Goal: Information Seeking & Learning: Find specific page/section

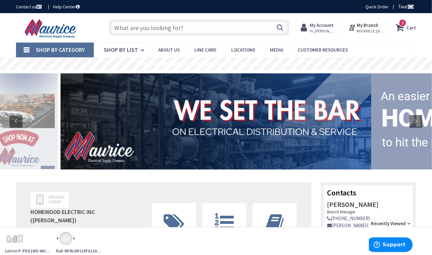
click at [310, 29] on icon at bounding box center [305, 28] width 9 height 12
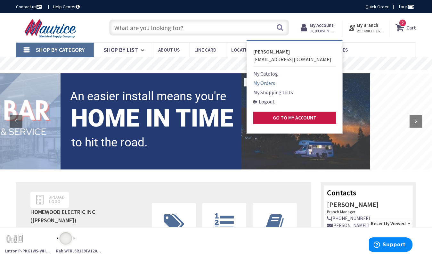
click at [271, 80] on link "My Orders" at bounding box center [264, 83] width 22 height 8
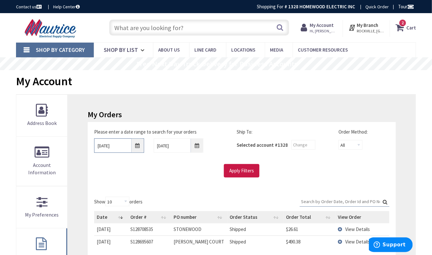
click at [137, 148] on input "8/31/2025" at bounding box center [119, 145] width 50 height 14
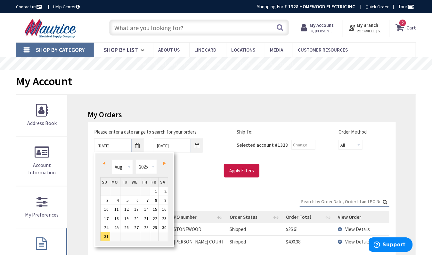
click at [103, 162] on span "Prev" at bounding box center [104, 163] width 3 height 3
click at [125, 189] on link "1" at bounding box center [125, 191] width 10 height 9
type input "07/01/2025"
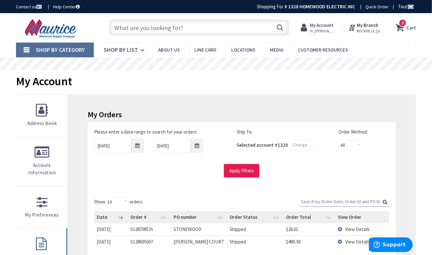
click at [241, 171] on input "Apply Filters" at bounding box center [242, 170] width 36 height 13
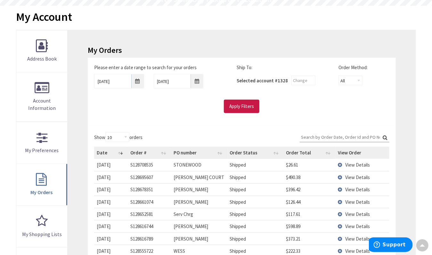
scroll to position [65, 0]
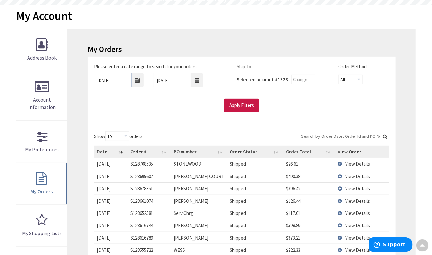
click at [355, 188] on span "View Details" at bounding box center [357, 189] width 25 height 6
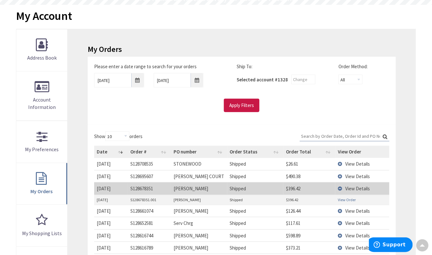
click at [347, 199] on link "View Order" at bounding box center [347, 199] width 18 height 5
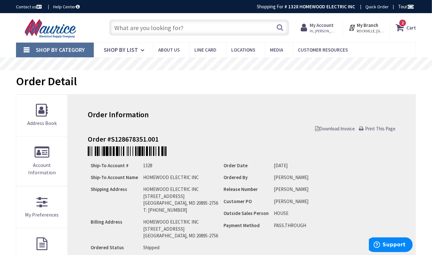
click at [141, 31] on input "text" at bounding box center [199, 28] width 180 height 16
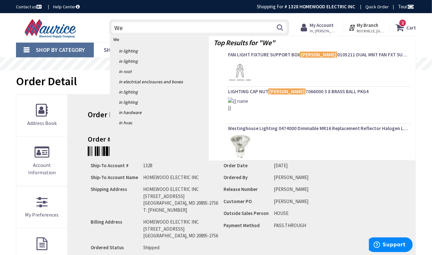
type input "W"
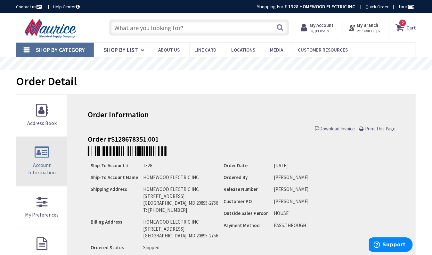
click at [46, 154] on link "Account Information" at bounding box center [41, 161] width 51 height 49
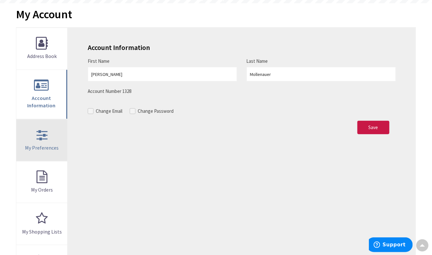
scroll to position [68, 0]
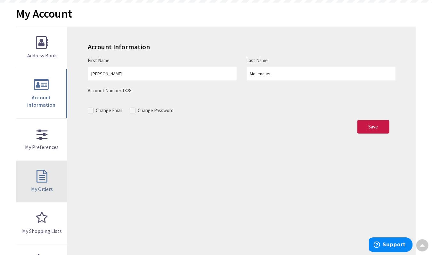
click at [43, 176] on link "My Orders" at bounding box center [41, 182] width 51 height 42
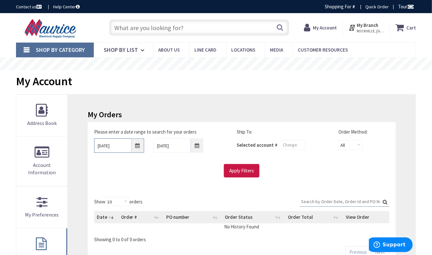
click at [139, 146] on input "[DATE]" at bounding box center [119, 145] width 50 height 14
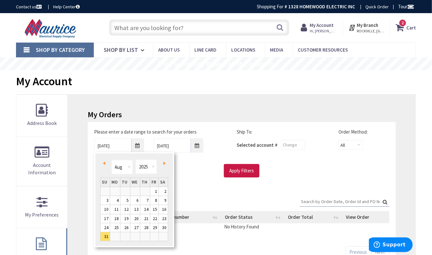
click at [107, 159] on link "Prev" at bounding box center [105, 163] width 9 height 9
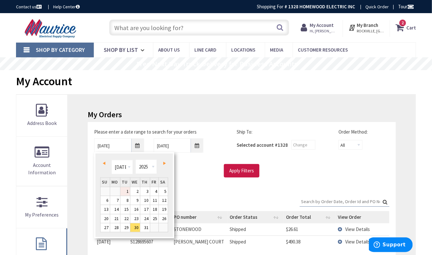
click at [123, 190] on link "1" at bounding box center [125, 191] width 10 height 9
type input "[DATE]"
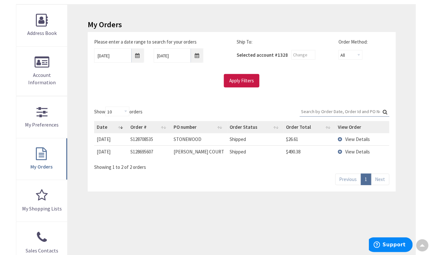
scroll to position [91, 0]
click at [377, 178] on link "Next" at bounding box center [380, 178] width 18 height 11
click at [378, 180] on link "Next" at bounding box center [380, 178] width 18 height 11
click at [384, 178] on link "Next" at bounding box center [380, 178] width 18 height 11
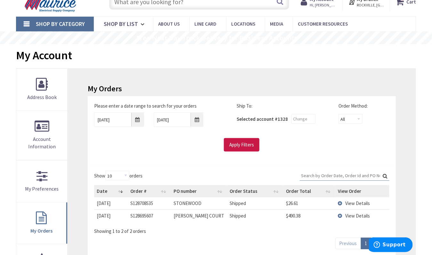
scroll to position [29, 0]
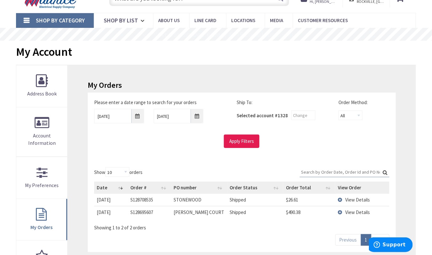
click at [248, 142] on input "Apply Filters" at bounding box center [242, 141] width 36 height 13
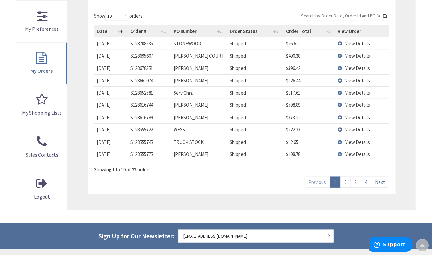
scroll to position [170, 0]
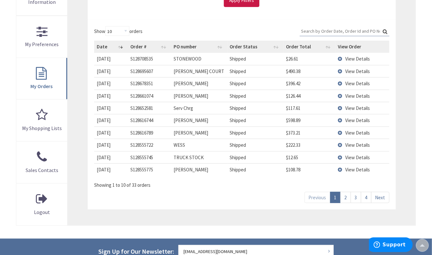
click at [363, 97] on span "View Details" at bounding box center [357, 96] width 25 height 6
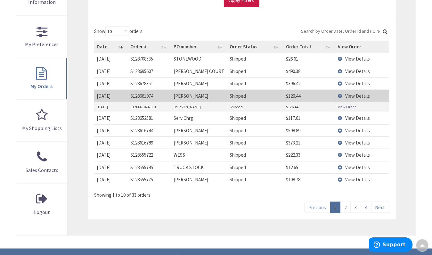
click at [362, 97] on span "View Details" at bounding box center [357, 96] width 25 height 6
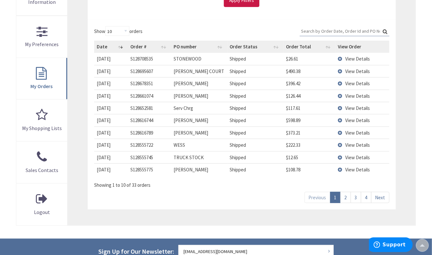
click at [362, 97] on span "View Details" at bounding box center [357, 96] width 25 height 6
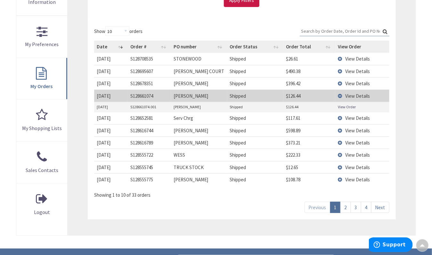
click at [362, 97] on span "View Details" at bounding box center [357, 96] width 25 height 6
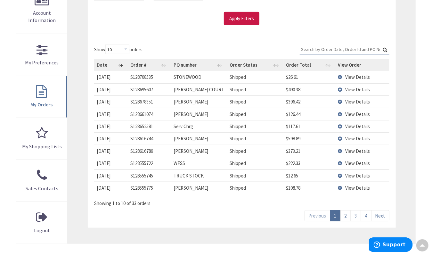
scroll to position [150, 0]
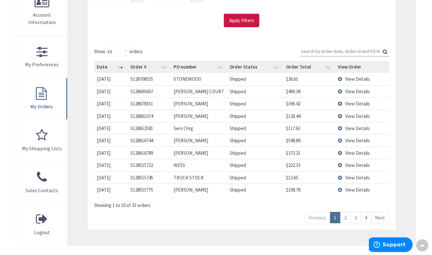
click at [352, 142] on span "View Details" at bounding box center [357, 140] width 25 height 6
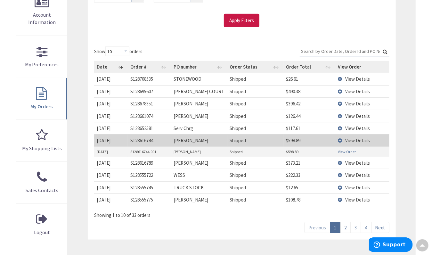
click at [350, 151] on link "View Order" at bounding box center [347, 151] width 18 height 5
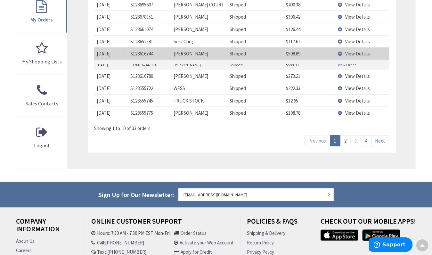
scroll to position [236, 0]
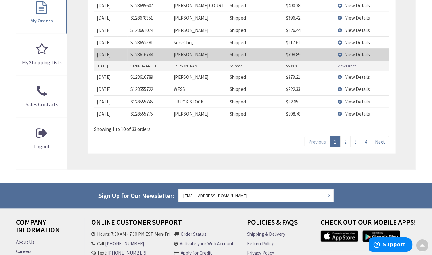
click at [353, 89] on span "View Details" at bounding box center [357, 89] width 25 height 6
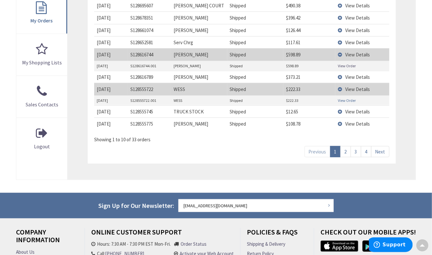
click at [349, 101] on link "View Order" at bounding box center [347, 100] width 18 height 5
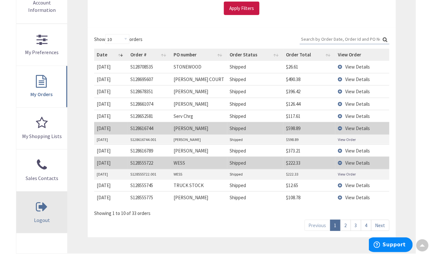
scroll to position [179, 0]
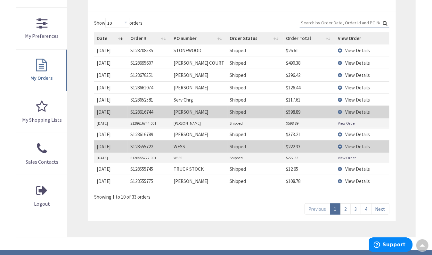
click at [356, 212] on link "3" at bounding box center [356, 208] width 11 height 11
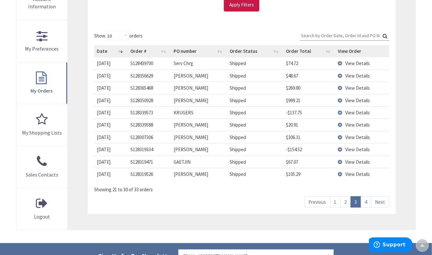
scroll to position [166, 0]
click at [366, 208] on link "4" at bounding box center [366, 201] width 11 height 11
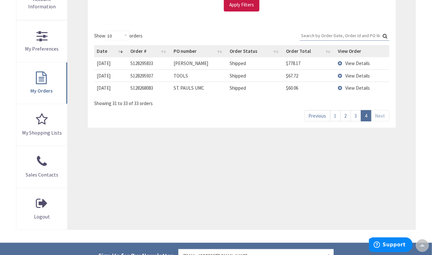
click at [337, 113] on link "1" at bounding box center [335, 115] width 11 height 11
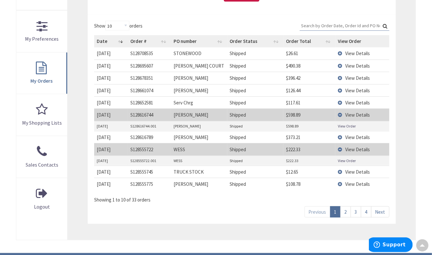
scroll to position [181, 0]
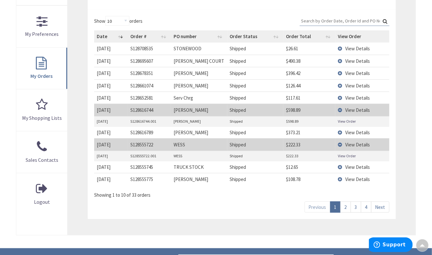
click at [344, 209] on link "2" at bounding box center [346, 207] width 11 height 11
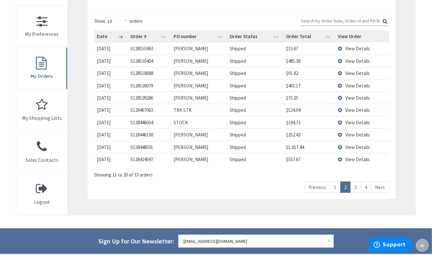
click at [355, 87] on span "View Details" at bounding box center [357, 86] width 25 height 6
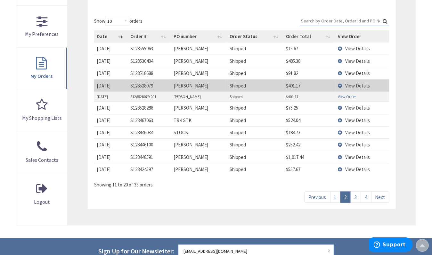
click at [351, 96] on link "View Order" at bounding box center [347, 96] width 18 height 5
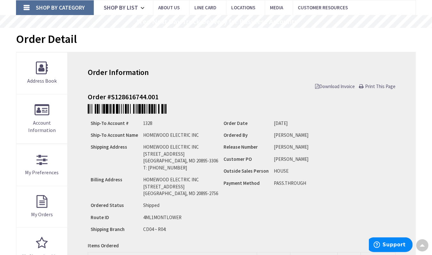
scroll to position [42, 0]
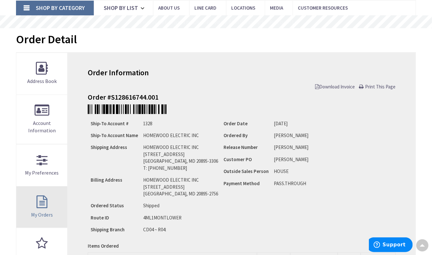
click at [44, 200] on link "My Orders" at bounding box center [41, 207] width 51 height 42
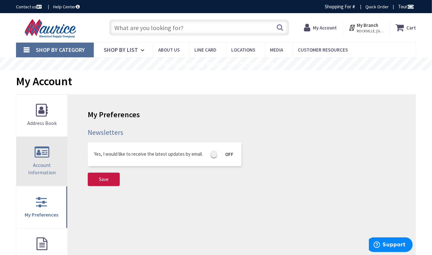
click at [51, 151] on link "Account Information" at bounding box center [41, 161] width 51 height 49
click at [43, 154] on link "Account Information" at bounding box center [41, 161] width 51 height 49
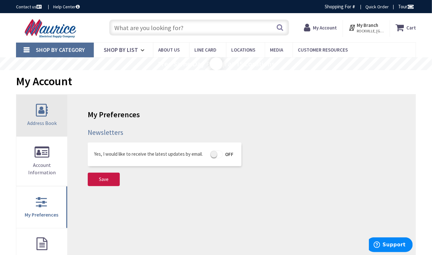
click at [37, 123] on span "Address Book" at bounding box center [41, 123] width 29 height 6
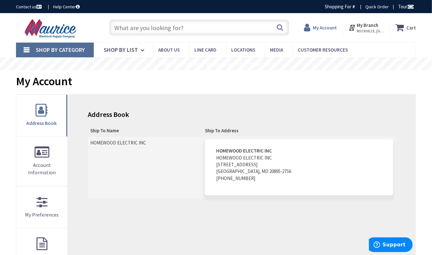
click at [328, 29] on strong "My Account" at bounding box center [325, 28] width 24 height 6
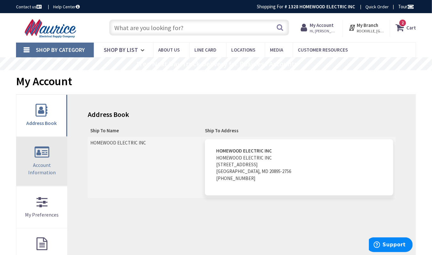
click at [41, 162] on span "Account Information" at bounding box center [42, 169] width 28 height 14
click at [42, 162] on span "Account Information" at bounding box center [42, 169] width 28 height 14
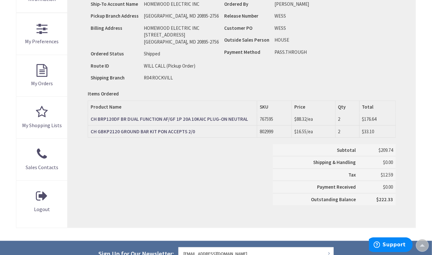
scroll to position [175, 0]
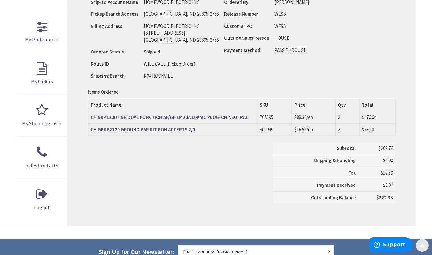
click at [422, 246] on span at bounding box center [422, 244] width 5 height 5
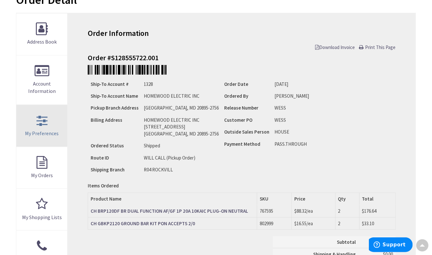
scroll to position [91, 0]
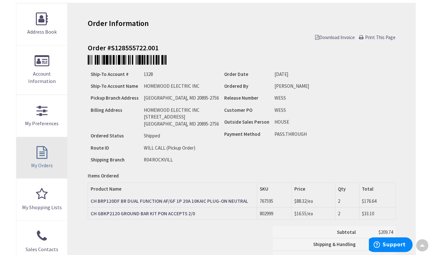
click at [47, 149] on link "My Orders" at bounding box center [41, 158] width 51 height 42
click at [41, 154] on link "My Orders" at bounding box center [41, 158] width 51 height 42
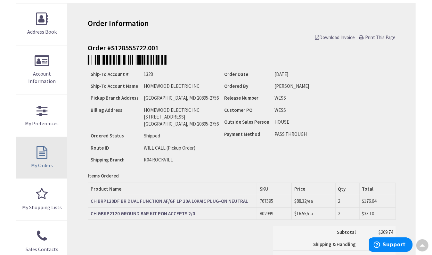
click at [41, 154] on link "My Orders" at bounding box center [41, 158] width 51 height 42
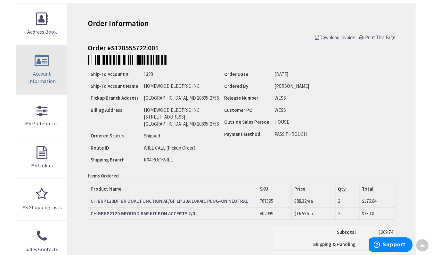
click at [37, 79] on link "Account Information" at bounding box center [41, 70] width 51 height 49
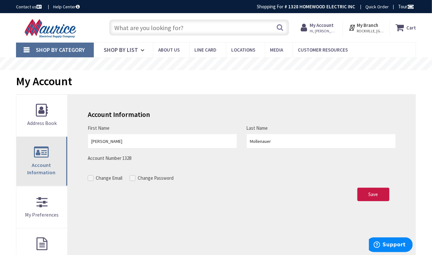
click at [46, 153] on link "Account Information" at bounding box center [41, 161] width 51 height 49
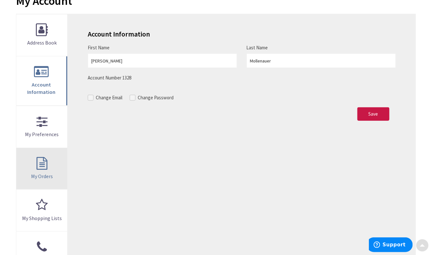
scroll to position [83, 0]
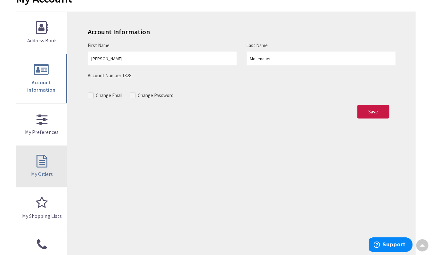
click at [45, 161] on link "My Orders" at bounding box center [41, 167] width 51 height 42
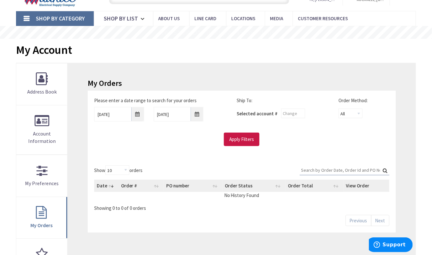
scroll to position [32, 0]
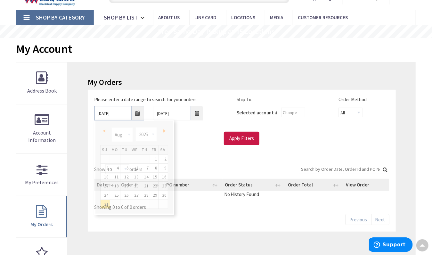
click at [139, 112] on input "8/31/2025" at bounding box center [119, 113] width 50 height 14
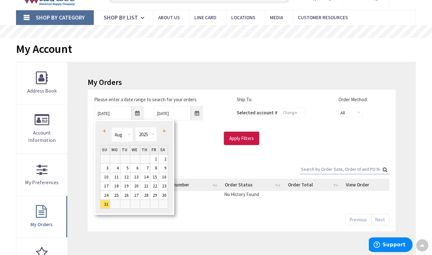
click at [104, 129] on span "Prev" at bounding box center [104, 130] width 3 height 3
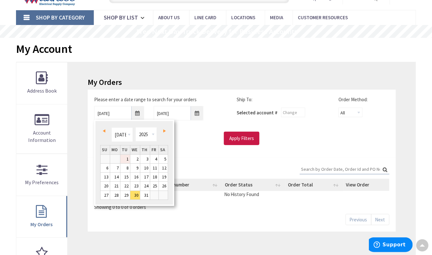
click at [129, 159] on link "1" at bounding box center [125, 159] width 10 height 9
type input "07/01/2025"
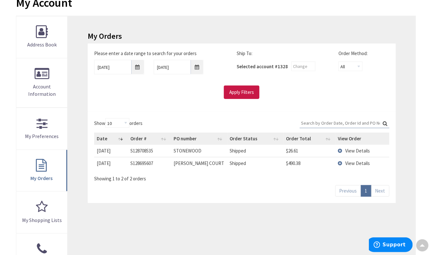
scroll to position [69, 0]
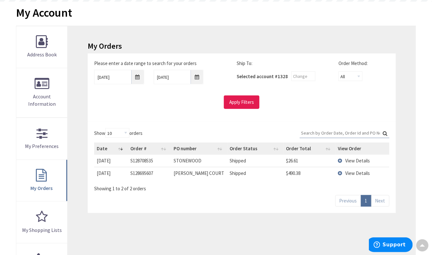
click at [251, 101] on input "Apply Filters" at bounding box center [242, 101] width 36 height 13
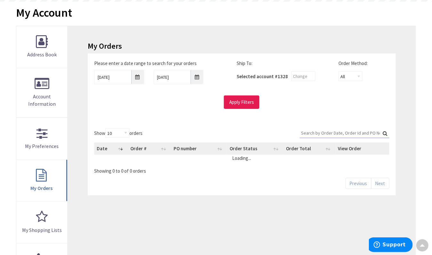
click at [251, 101] on input "Apply Filters" at bounding box center [242, 101] width 36 height 13
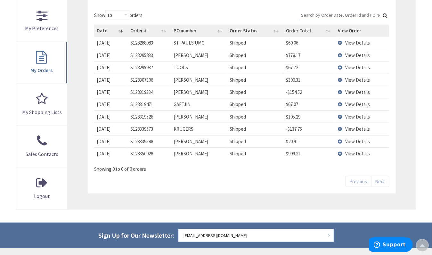
scroll to position [188, 0]
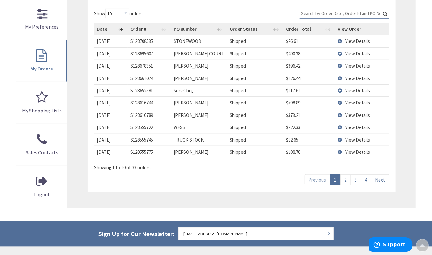
click at [368, 183] on link "4" at bounding box center [366, 179] width 11 height 11
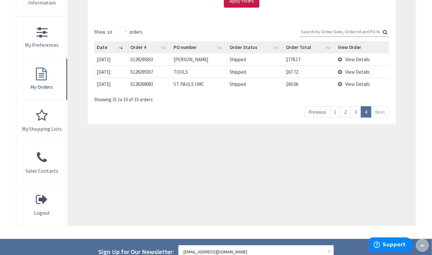
scroll to position [168, 0]
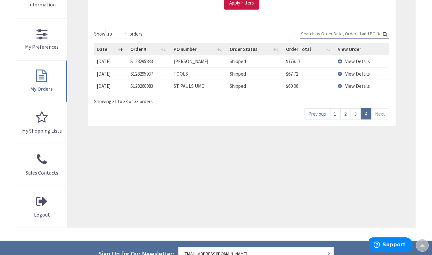
click at [356, 115] on link "3" at bounding box center [356, 113] width 11 height 11
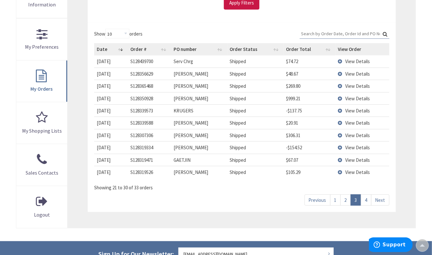
click at [344, 204] on link "2" at bounding box center [346, 200] width 11 height 11
click at [353, 162] on span "View Details" at bounding box center [357, 160] width 25 height 6
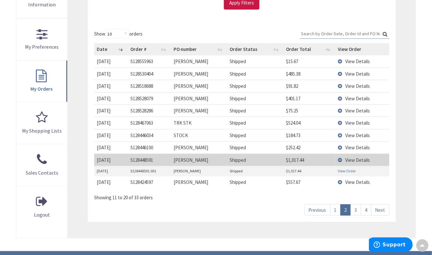
click at [346, 171] on link "View Order" at bounding box center [347, 170] width 18 height 5
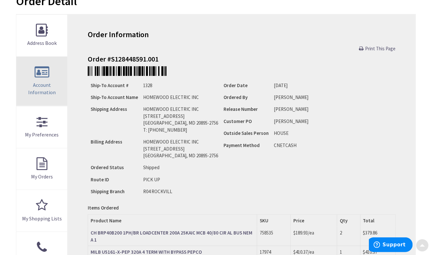
scroll to position [84, 0]
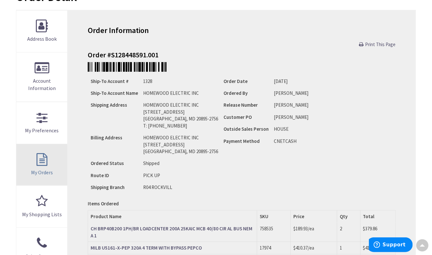
click at [50, 163] on link "My Orders" at bounding box center [41, 165] width 51 height 42
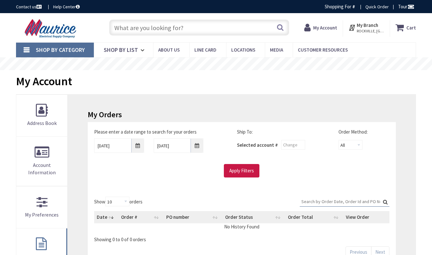
click at [41, 162] on span "Account Information" at bounding box center [42, 169] width 28 height 14
click at [136, 138] on input "[DATE]" at bounding box center [119, 145] width 50 height 14
click at [137, 138] on input "[DATE]" at bounding box center [119, 145] width 50 height 14
click at [115, 138] on input "8/31/2025" at bounding box center [119, 145] width 50 height 14
click at [137, 138] on input "8/31/2025" at bounding box center [119, 145] width 50 height 14
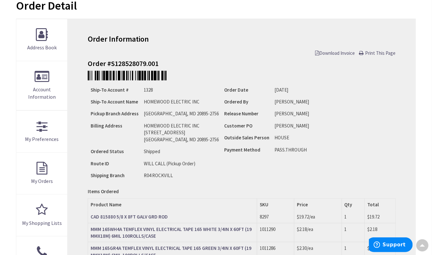
scroll to position [81, 0]
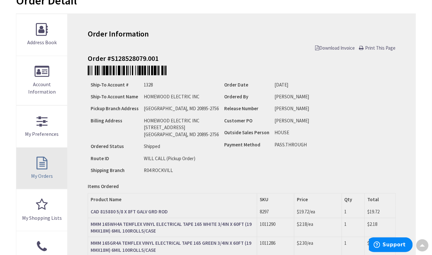
click at [41, 173] on span "My Orders" at bounding box center [42, 176] width 22 height 6
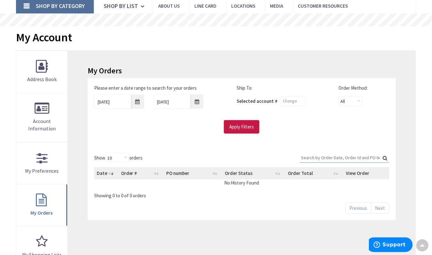
scroll to position [43, 0]
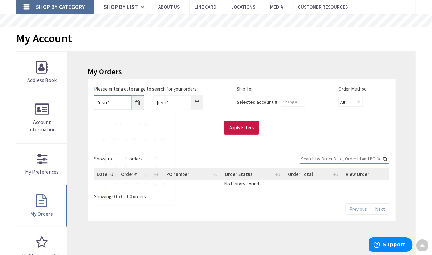
click at [134, 103] on input "8/31/2025" at bounding box center [119, 102] width 50 height 14
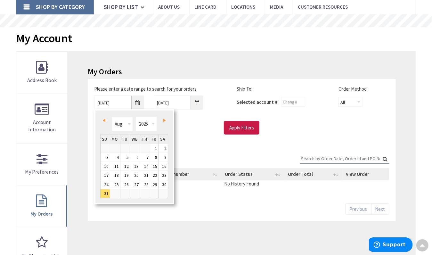
click at [103, 118] on link "Prev" at bounding box center [105, 120] width 9 height 9
type input "07/30/2025"
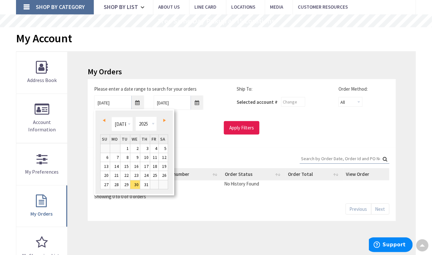
click at [257, 127] on input "Apply Filters" at bounding box center [242, 127] width 36 height 13
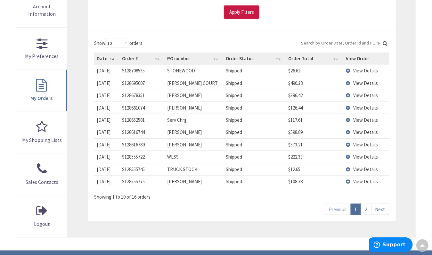
scroll to position [159, 0]
click at [361, 108] on span "View Details" at bounding box center [365, 108] width 25 height 6
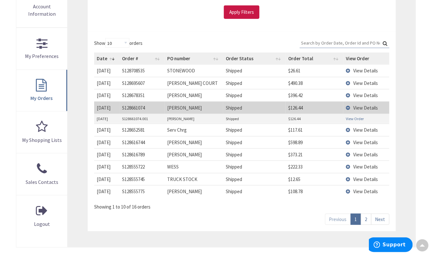
click at [355, 119] on link "View Order" at bounding box center [355, 118] width 18 height 5
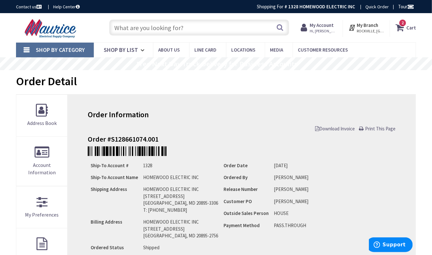
click at [128, 26] on input "text" at bounding box center [199, 28] width 180 height 16
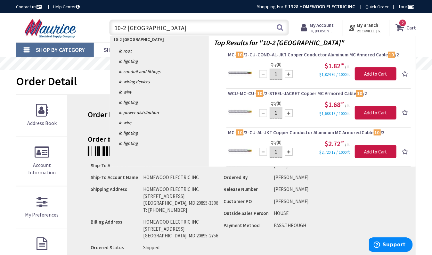
type input "10-2 romex"
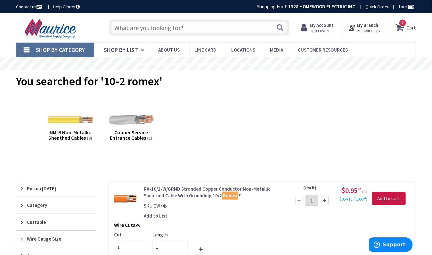
click at [122, 31] on input "text" at bounding box center [199, 28] width 180 height 16
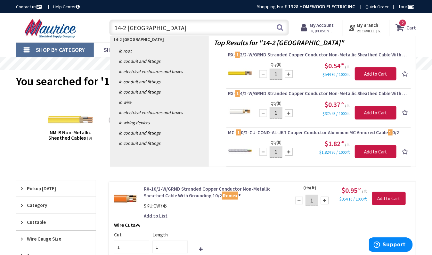
type input "14-2 romex"
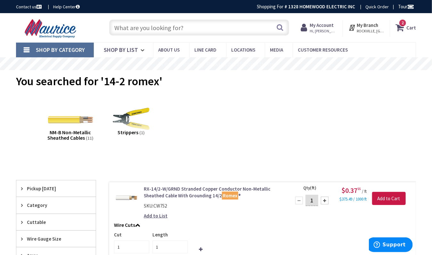
click at [129, 24] on input "text" at bounding box center [199, 28] width 180 height 16
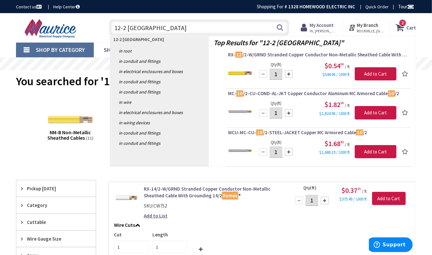
type input "12-2 romex"
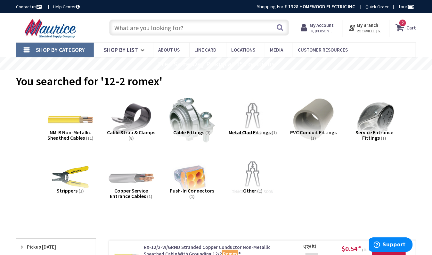
click at [135, 33] on input "text" at bounding box center [199, 28] width 180 height 16
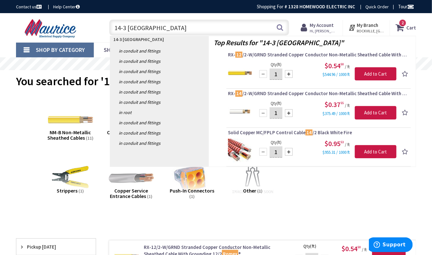
type input "14-3 romex"
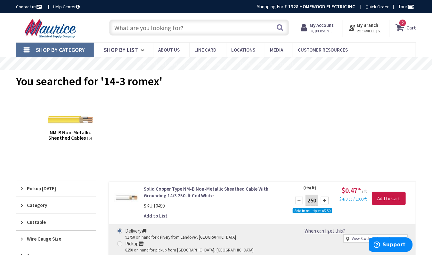
click at [131, 29] on input "text" at bounding box center [199, 28] width 180 height 16
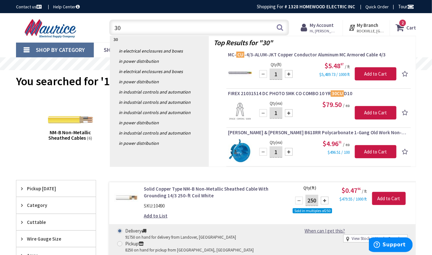
type input "3"
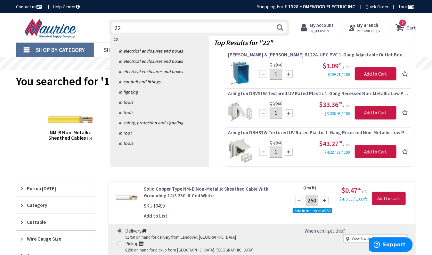
type input "2"
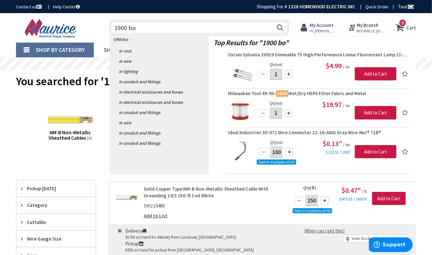
type input "1900 box"
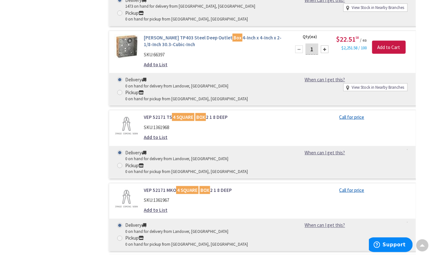
scroll to position [1365, 0]
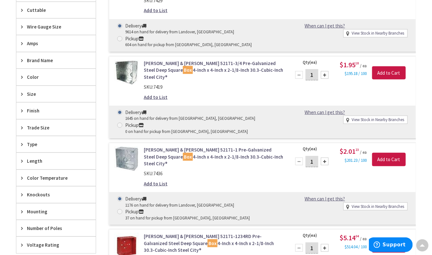
scroll to position [246, 0]
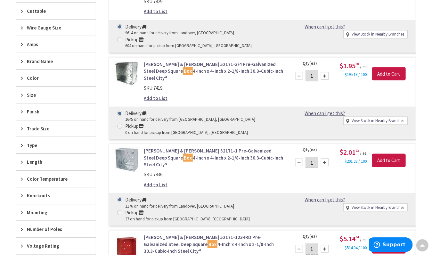
click at [67, 92] on span "Size" at bounding box center [53, 95] width 52 height 7
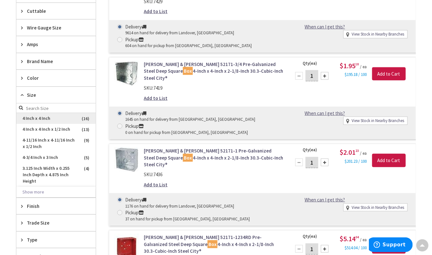
click at [44, 117] on span "4 Inch x 4 Inch" at bounding box center [55, 118] width 79 height 11
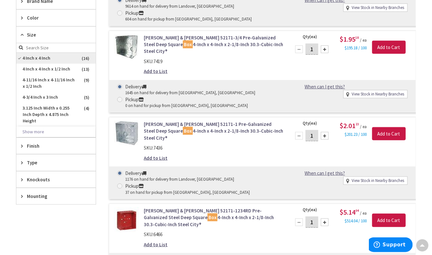
scroll to position [246, 0]
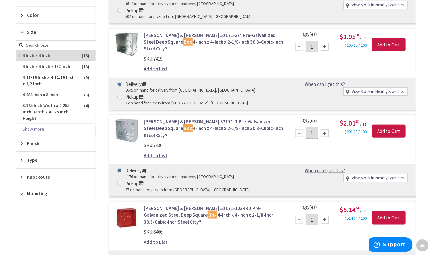
click at [42, 191] on span "Mounting" at bounding box center [53, 193] width 52 height 7
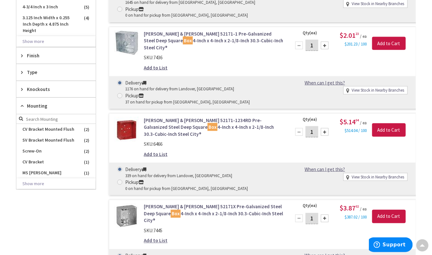
scroll to position [333, 0]
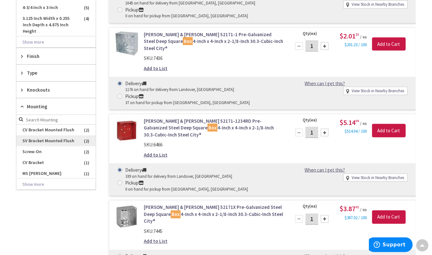
click at [46, 137] on span "SV Bracket Mounted Flush" at bounding box center [55, 141] width 79 height 11
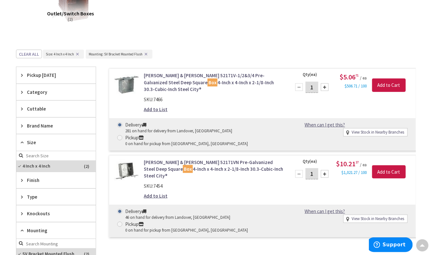
scroll to position [115, 0]
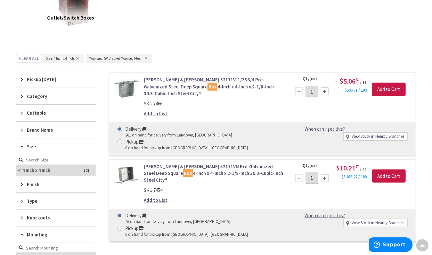
click at [34, 142] on div "Size" at bounding box center [55, 146] width 79 height 17
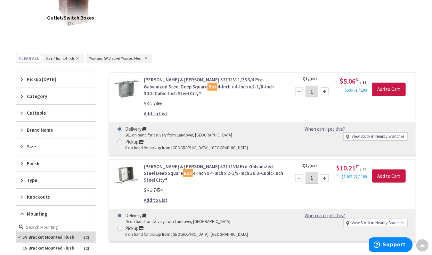
click at [34, 151] on div "Size" at bounding box center [55, 146] width 79 height 16
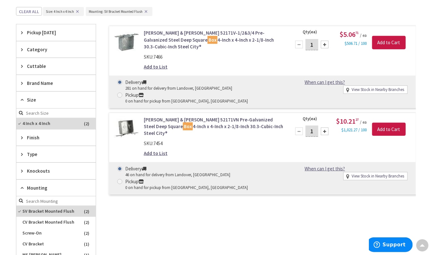
scroll to position [162, 0]
click at [50, 80] on span "Brand Name" at bounding box center [53, 82] width 52 height 7
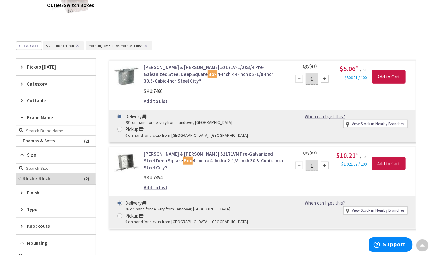
scroll to position [130, 0]
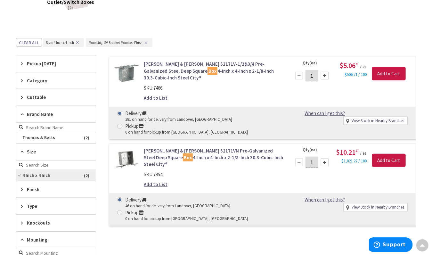
click at [51, 170] on span "4 Inch x 4 Inch" at bounding box center [55, 175] width 79 height 11
click at [52, 173] on span "4 Inch x 4 Inch" at bounding box center [55, 175] width 79 height 11
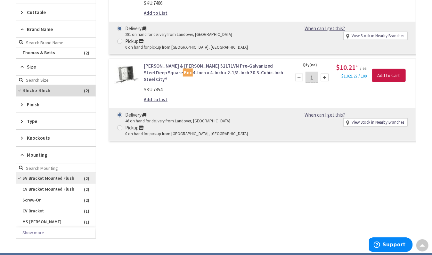
scroll to position [217, 0]
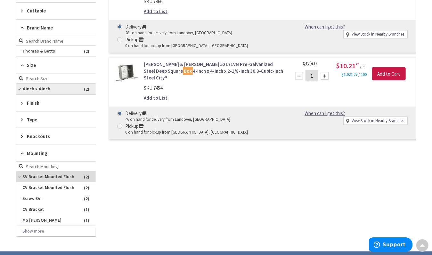
click at [87, 88] on span "4 Inch x 4 Inch" at bounding box center [55, 89] width 79 height 11
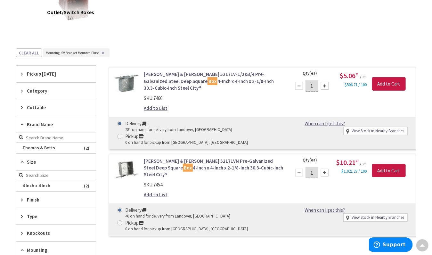
scroll to position [119, 0]
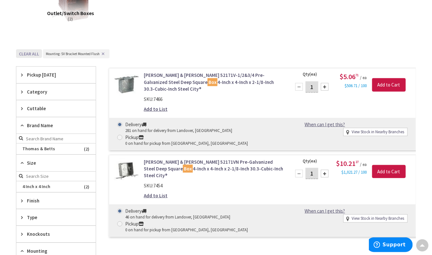
click at [35, 54] on button "Clear all" at bounding box center [29, 53] width 26 height 9
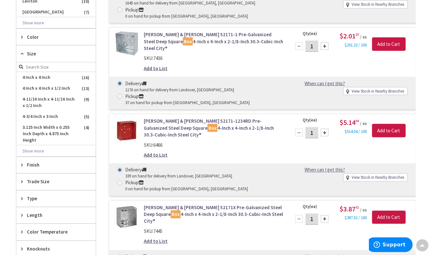
scroll to position [389, 0]
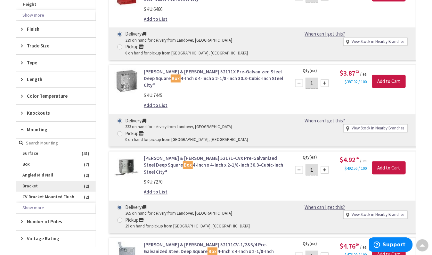
click at [71, 182] on span "Bracket" at bounding box center [55, 186] width 79 height 11
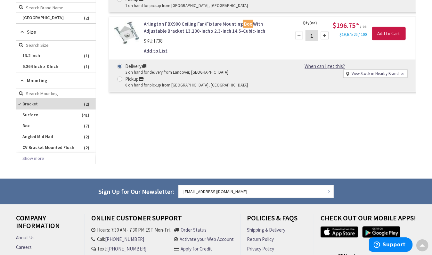
scroll to position [241, 0]
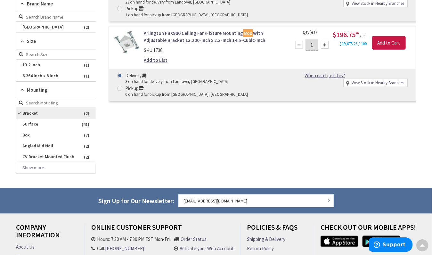
click at [21, 112] on span "Bracket" at bounding box center [55, 113] width 79 height 11
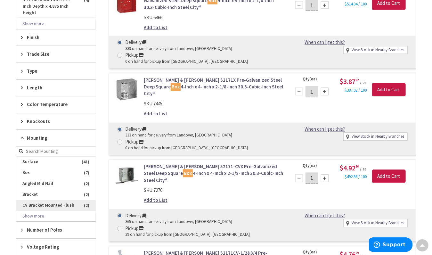
scroll to position [504, 0]
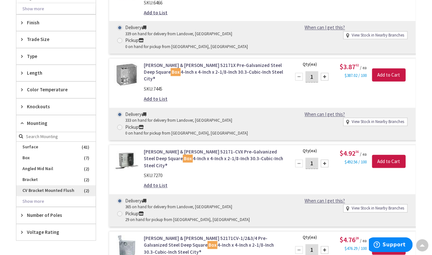
click at [44, 186] on span "CV Bracket Mounted Flush" at bounding box center [55, 191] width 79 height 11
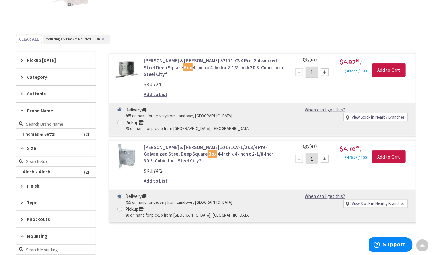
scroll to position [132, 0]
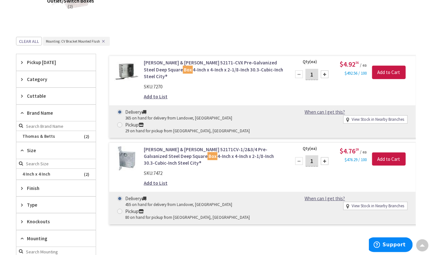
click at [25, 150] on icon at bounding box center [23, 150] width 5 height 5
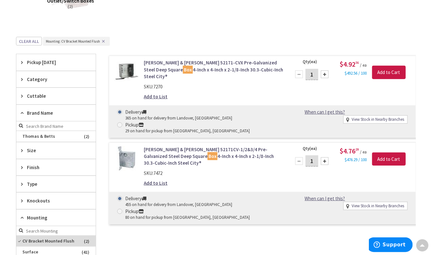
click at [25, 150] on icon at bounding box center [23, 150] width 5 height 5
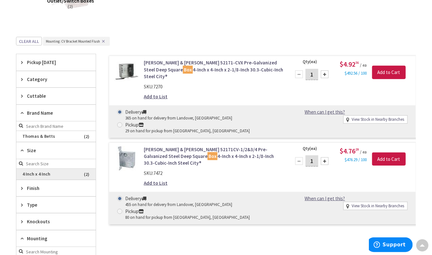
click at [37, 173] on span "4 Inch x 4 Inch" at bounding box center [55, 174] width 79 height 11
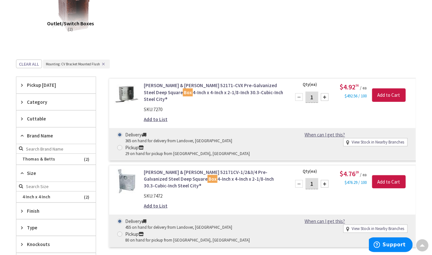
scroll to position [0, 0]
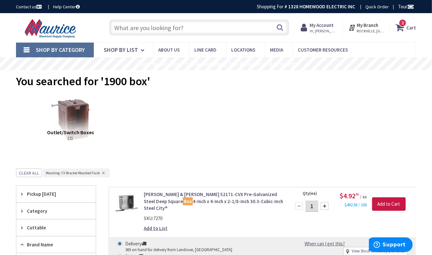
click at [127, 27] on input "text" at bounding box center [199, 28] width 180 height 16
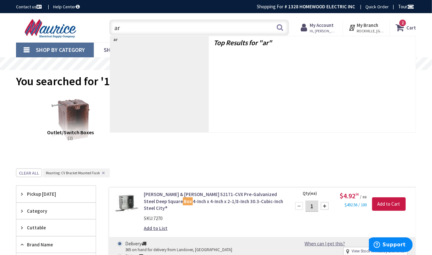
type input "a"
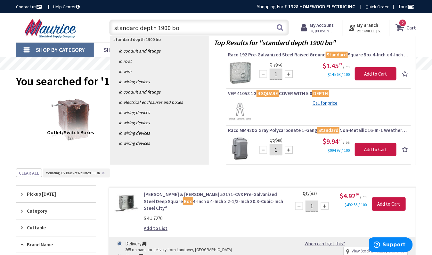
type input "standard depth 1900 box"
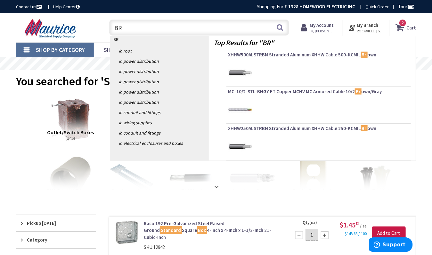
type input "B"
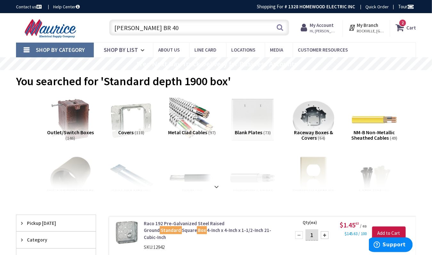
type input "Eaton BR 40"
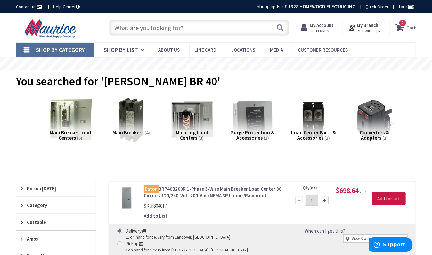
click at [144, 31] on input "text" at bounding box center [199, 28] width 180 height 16
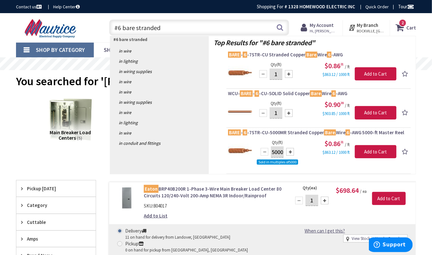
type input "#6 bare stranded '"
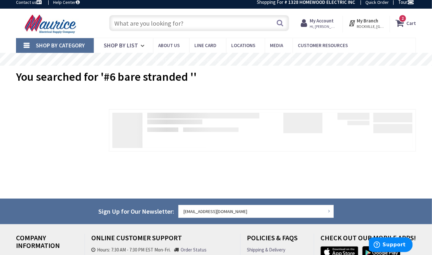
scroll to position [4, 0]
click at [144, 23] on input "text" at bounding box center [199, 23] width 180 height 16
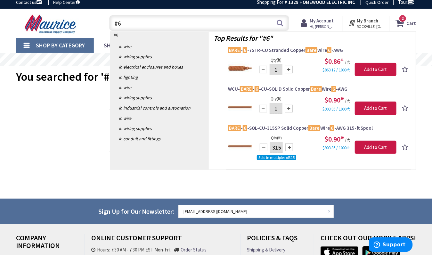
type input "#"
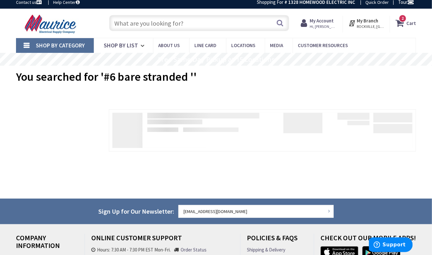
type input "B"
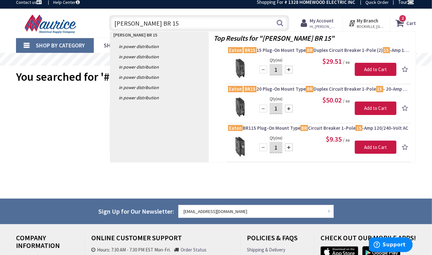
scroll to position [0, 0]
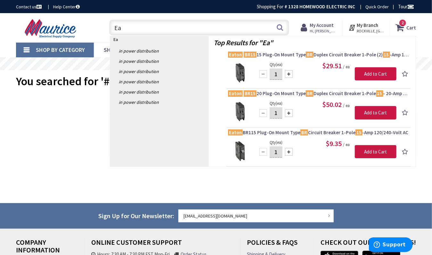
type input "E"
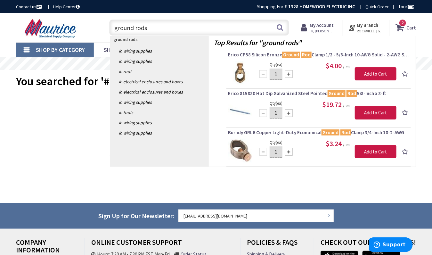
type input "ground rods"
click at [269, 48] on div "Top Results for " ground rods " Erico CP58 Silicon Bronze Ground Rod Clamp 1/2 …" at bounding box center [312, 101] width 207 height 130
click at [283, 54] on mark "Ground" at bounding box center [291, 55] width 18 height 8
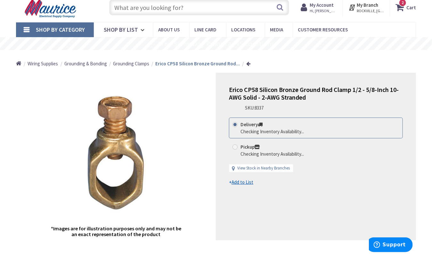
scroll to position [22, 0]
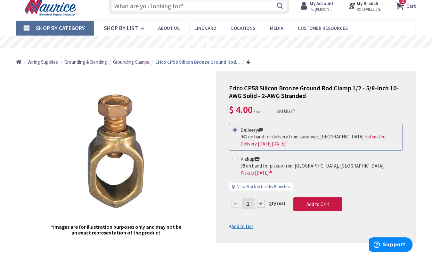
click at [158, 12] on input "text" at bounding box center [199, 6] width 180 height 16
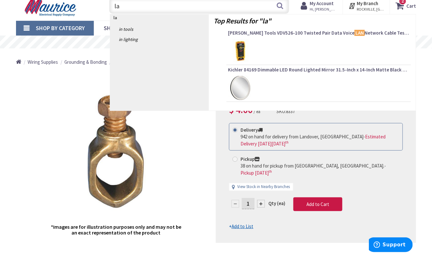
type input "l"
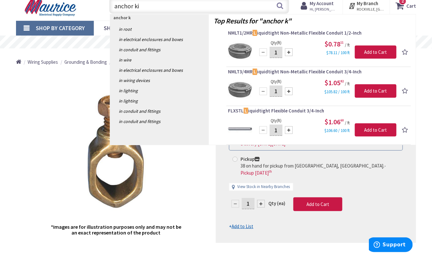
type input "anchor kit"
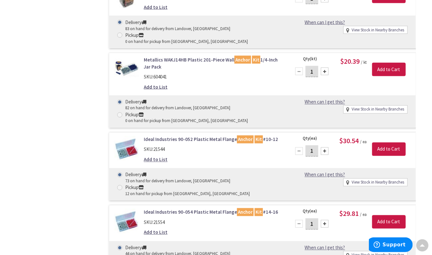
scroll to position [435, 0]
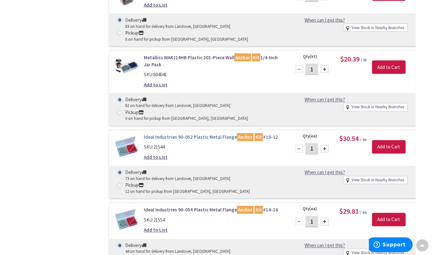
click at [191, 134] on link "Ideal Industries 90-052 Plastic Metal Flange Anchor Kit #10-12" at bounding box center [213, 137] width 139 height 7
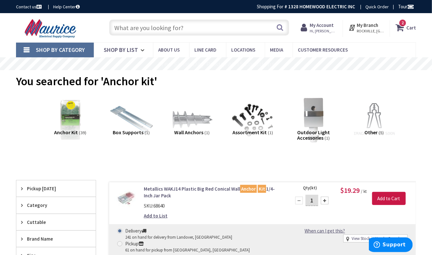
click at [125, 35] on input "text" at bounding box center [199, 28] width 180 height 16
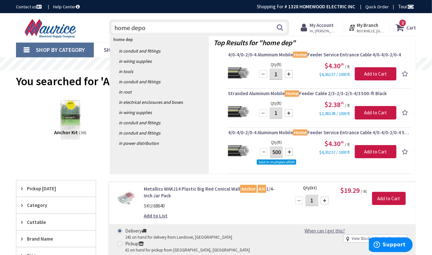
type input "home depot"
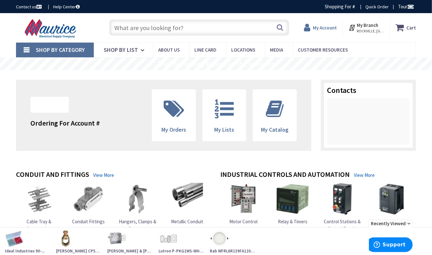
click at [319, 27] on strong "My Account" at bounding box center [325, 28] width 24 height 6
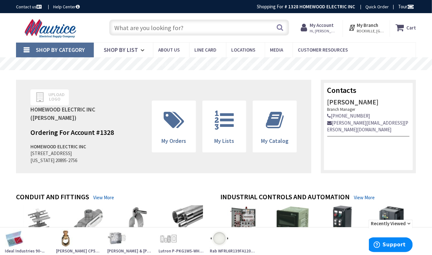
click at [192, 33] on input "text" at bounding box center [199, 28] width 180 height 16
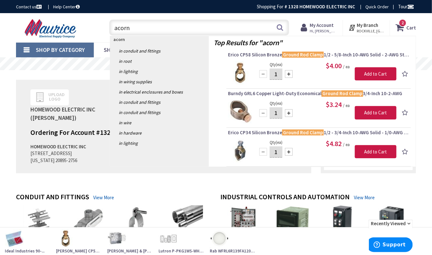
drag, startPoint x: 195, startPoint y: 37, endPoint x: 184, endPoint y: 43, distance: 13.2
click at [184, 43] on div "acorn in Conduit and Fittings in root in Lighting in Wiring Supplies in Electri…" at bounding box center [159, 101] width 99 height 130
click at [149, 28] on input "acorn" at bounding box center [199, 28] width 180 height 16
type input "a"
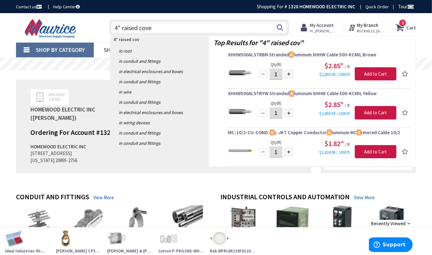
type input "4" raised cover"
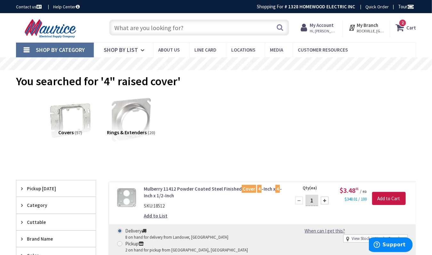
click at [34, 190] on span "Pickup Today" at bounding box center [53, 188] width 52 height 7
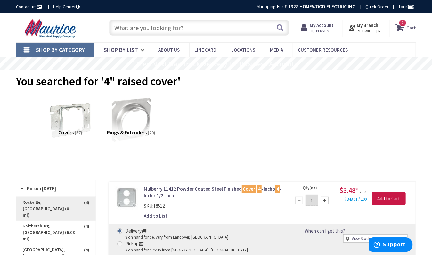
click at [44, 200] on span "Rockville, MD (0 mi)" at bounding box center [55, 209] width 79 height 24
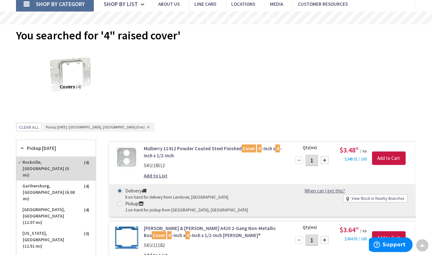
scroll to position [36, 0]
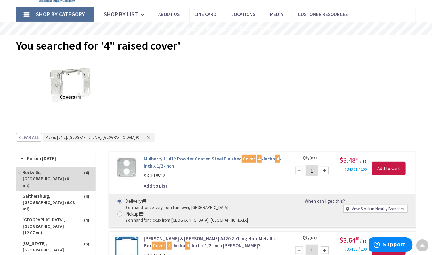
click at [155, 157] on link "Mulberry 11412 Powder Coated Steel Finished Cover 4 -Inch x 4 -Inch x 1/2-Inch" at bounding box center [213, 162] width 139 height 14
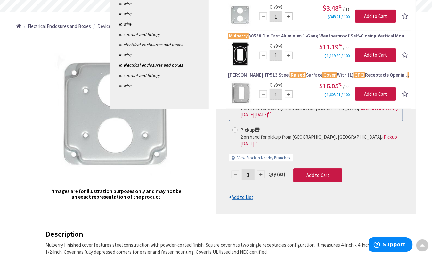
scroll to position [58, 0]
type input "mulberry 4" raised gfci cover for 1900 b0x"
click at [275, 72] on span "[PERSON_NAME] TP513 Steel Raised Surface Cover With (1) GFCI Receptacle Opening…" at bounding box center [318, 75] width 181 height 6
drag, startPoint x: 273, startPoint y: 73, endPoint x: 286, endPoint y: 74, distance: 13.2
click at [286, 74] on span "[PERSON_NAME] TP513 Steel Raised Surface Cover With (1) GFCI Receptacle Opening…" at bounding box center [318, 75] width 181 height 6
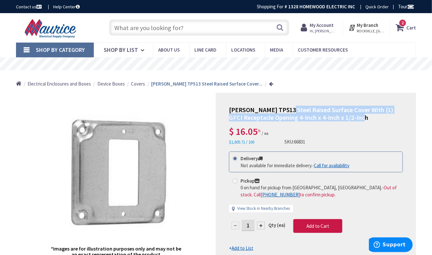
drag, startPoint x: 355, startPoint y: 117, endPoint x: 287, endPoint y: 109, distance: 68.7
click at [287, 109] on h1 "Crouse-Hinds TP513 Steel Raised Surface Cover With (1) GFCI Receptacle Opening …" at bounding box center [316, 113] width 174 height 15
copy span "Steel Raised Surface Cover With (1) GFCI Receptacle Opening 4-Inch x 4-Inch x 1…"
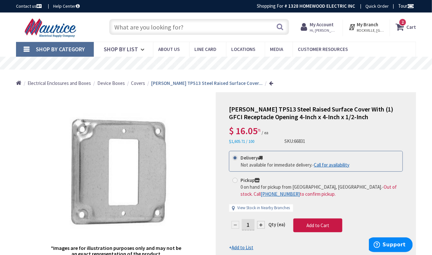
click at [171, 25] on input "text" at bounding box center [199, 27] width 180 height 16
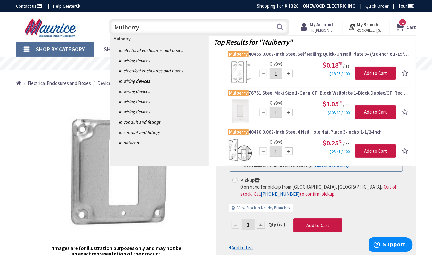
paste input "Steel Raised Surface Cover With (1) GFCI Receptacle Opening 4-Inch x 4-Inch x 1…"
type input "Mulberry Steel Raised Surface Cover With (1) GFCI Receptacle Opening 4-Inch x 4…"
click at [280, 26] on button "Search" at bounding box center [280, 27] width 8 height 14
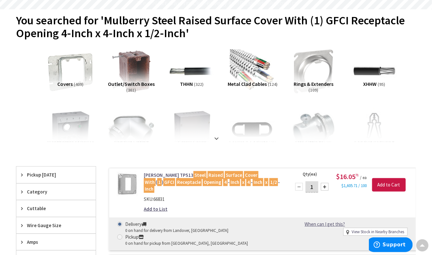
scroll to position [61, 0]
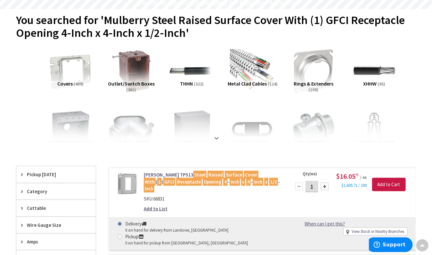
click at [46, 176] on span "Pickup [DATE]" at bounding box center [53, 174] width 52 height 7
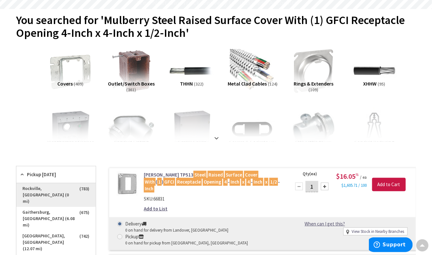
click at [52, 185] on span "Rockville, MD (0 mi)" at bounding box center [55, 195] width 79 height 24
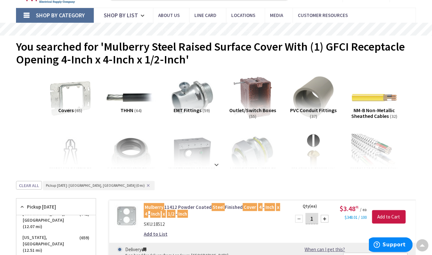
scroll to position [0, 0]
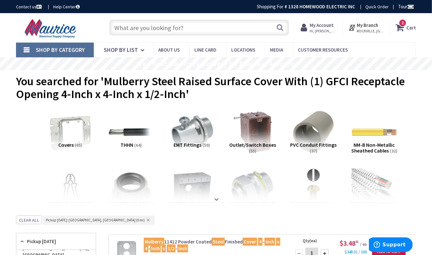
click at [124, 26] on input "text" at bounding box center [199, 28] width 180 height 16
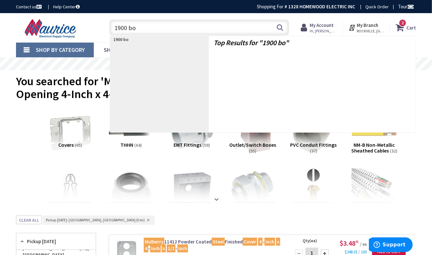
type input "1900 box"
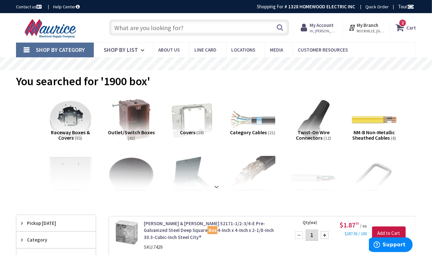
click at [125, 32] on input "text" at bounding box center [199, 28] width 180 height 16
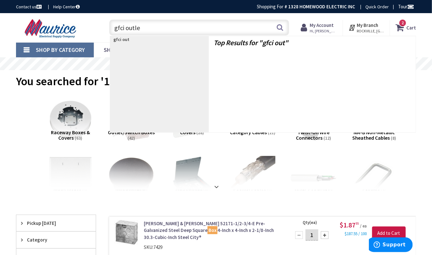
type input "gfci outlet"
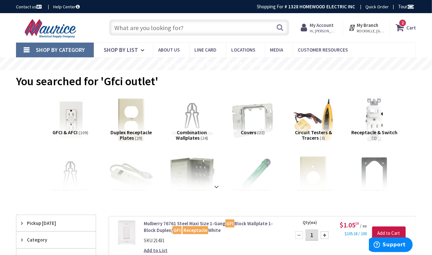
click at [130, 33] on input "text" at bounding box center [199, 28] width 180 height 16
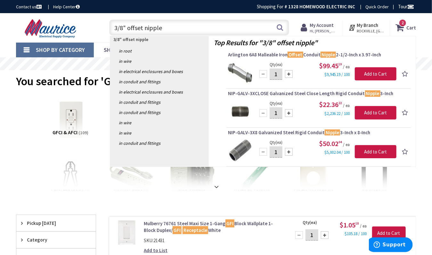
click at [145, 27] on input "3/8" offset nipple" at bounding box center [199, 28] width 180 height 16
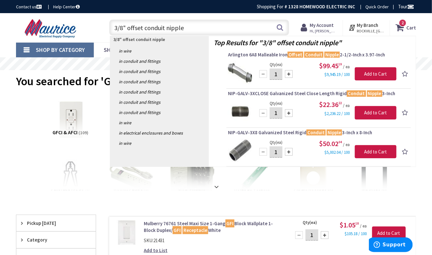
click at [122, 29] on input "3/8" offset conduit nipple" at bounding box center [199, 28] width 180 height 16
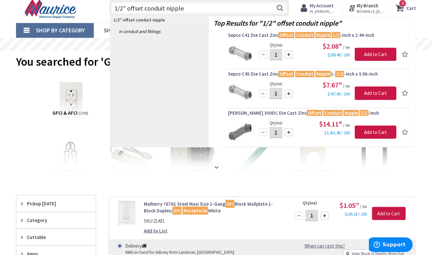
scroll to position [20, 0]
type input "1/2" offset conduit nipple"
click at [301, 34] on mark "Conduit" at bounding box center [304, 35] width 19 height 8
